Goal: Navigation & Orientation: Understand site structure

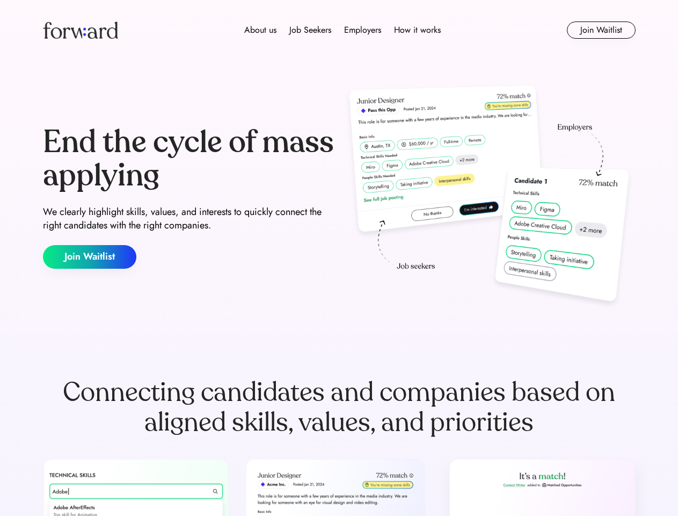
click at [339, 258] on div "End the cycle of mass applying We clearly highlight skills, values, and interes…" at bounding box center [339, 197] width 593 height 231
click at [339, 30] on div "About us Job Seekers Employers How it works" at bounding box center [342, 30] width 423 height 13
click at [81, 30] on img at bounding box center [80, 29] width 75 height 17
click at [343, 30] on div "About us Job Seekers Employers How it works" at bounding box center [342, 30] width 423 height 13
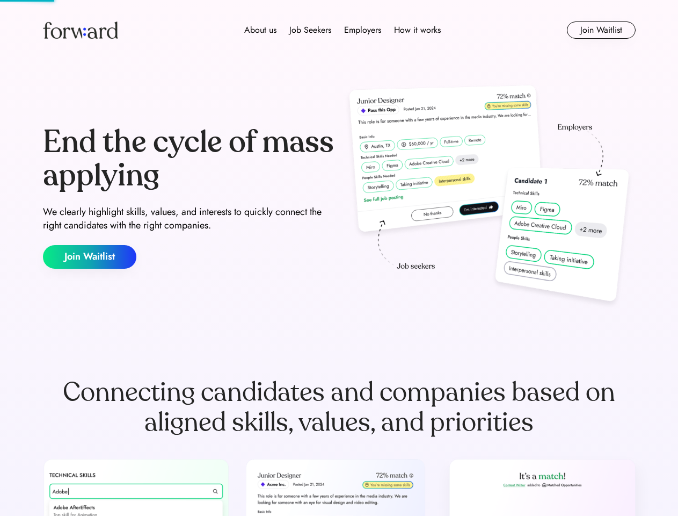
click at [261, 30] on div "About us" at bounding box center [260, 30] width 32 height 13
click at [310, 30] on div "Job Seekers" at bounding box center [311, 30] width 42 height 13
click at [363, 30] on div "Employers" at bounding box center [362, 30] width 37 height 13
click at [417, 30] on div "How it works" at bounding box center [417, 30] width 47 height 13
click at [601, 30] on button "Join Waitlist" at bounding box center [601, 29] width 69 height 17
